Goal: Information Seeking & Learning: Learn about a topic

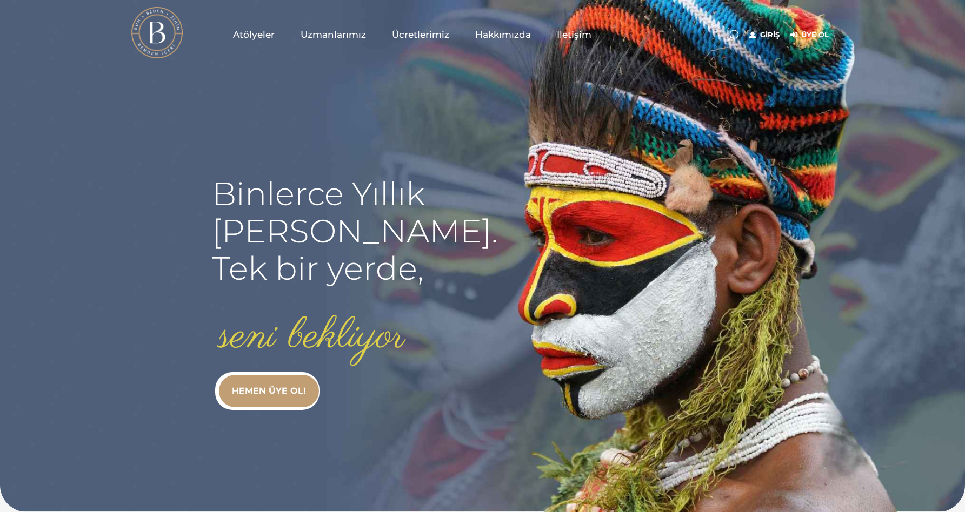
click at [251, 35] on span "Atölyeler" at bounding box center [254, 35] width 42 height 12
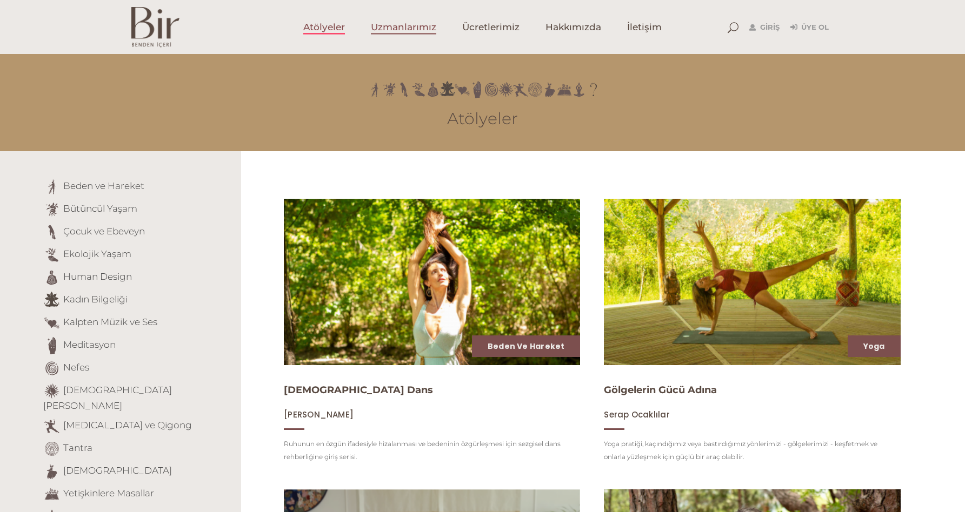
click at [389, 51] on link "Uzmanlarımız" at bounding box center [403, 27] width 91 height 54
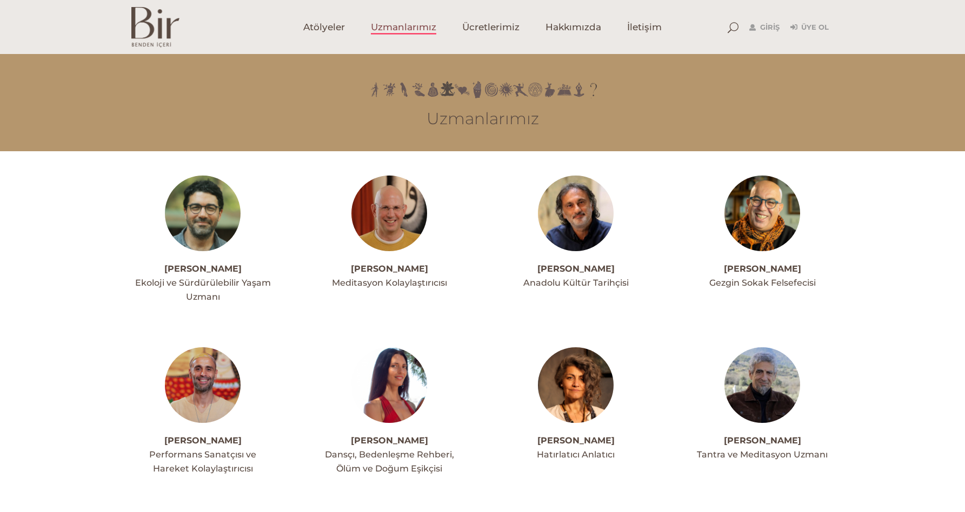
click at [390, 184] on img at bounding box center [389, 214] width 76 height 76
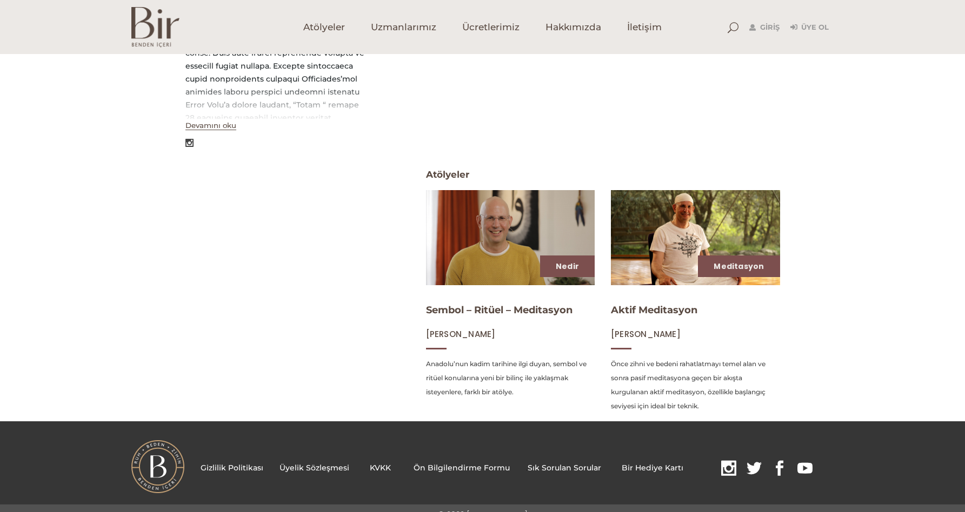
scroll to position [345, 0]
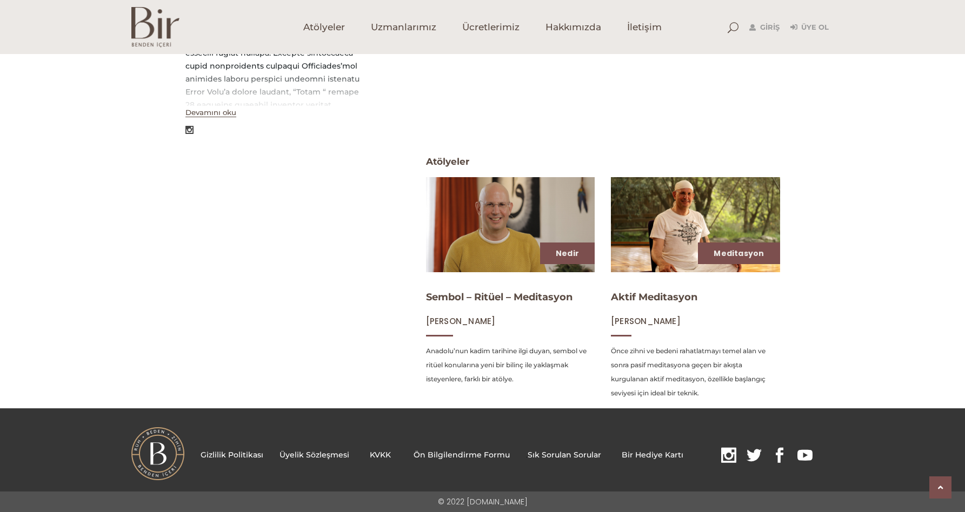
click at [468, 238] on img at bounding box center [510, 225] width 174 height 98
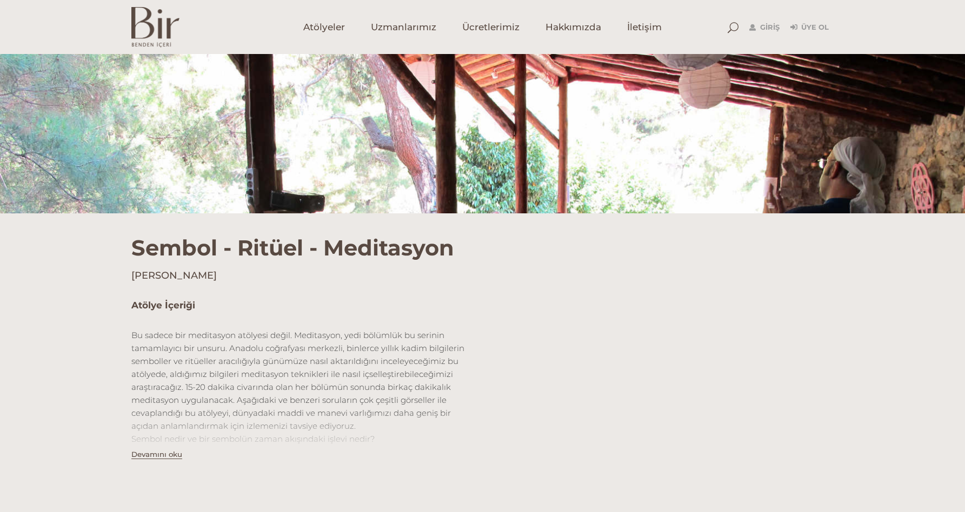
scroll to position [431, 0]
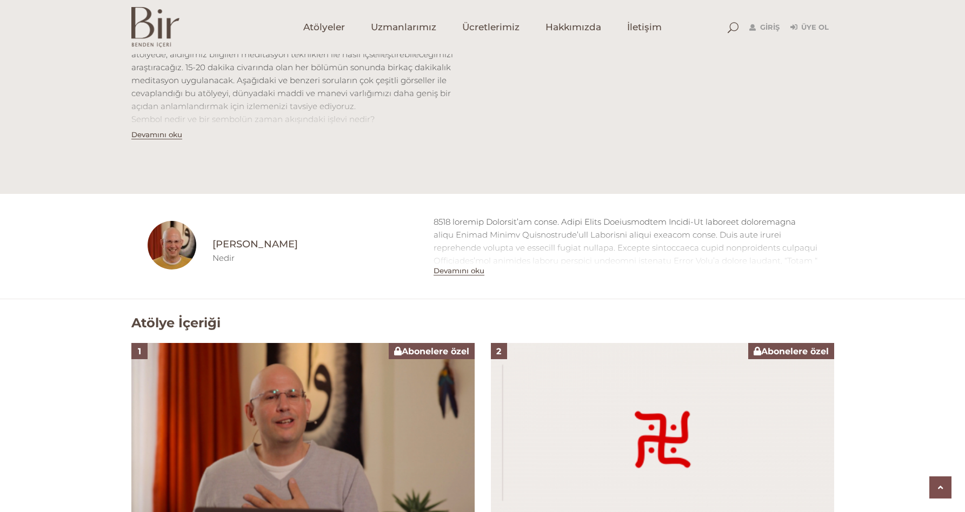
click at [422, 376] on img at bounding box center [302, 439] width 343 height 193
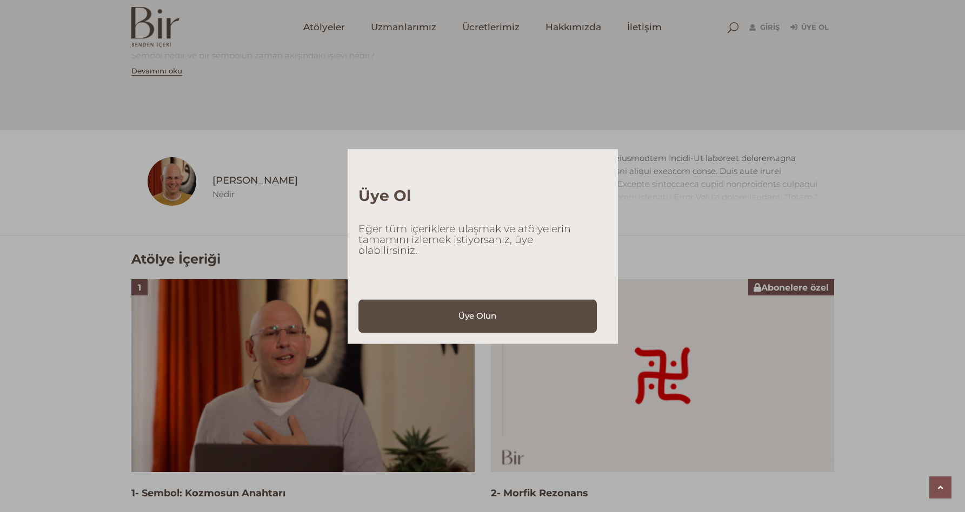
scroll to position [549, 0]
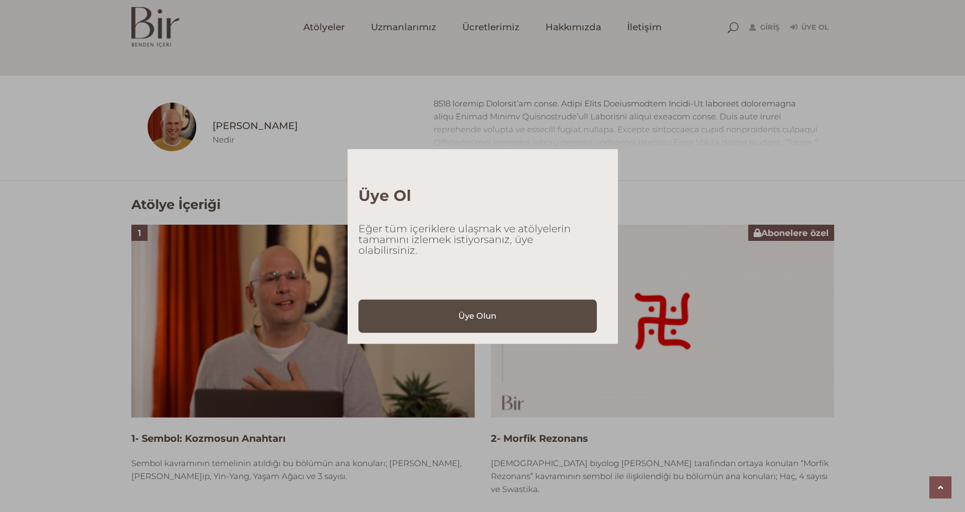
click at [492, 385] on div "Üye Ol Eğer tüm içeriklere ulaşmak ve atölyelerin tamamını izlemek istiyorsanız…" at bounding box center [482, 256] width 965 height 512
